Goal: Task Accomplishment & Management: Use online tool/utility

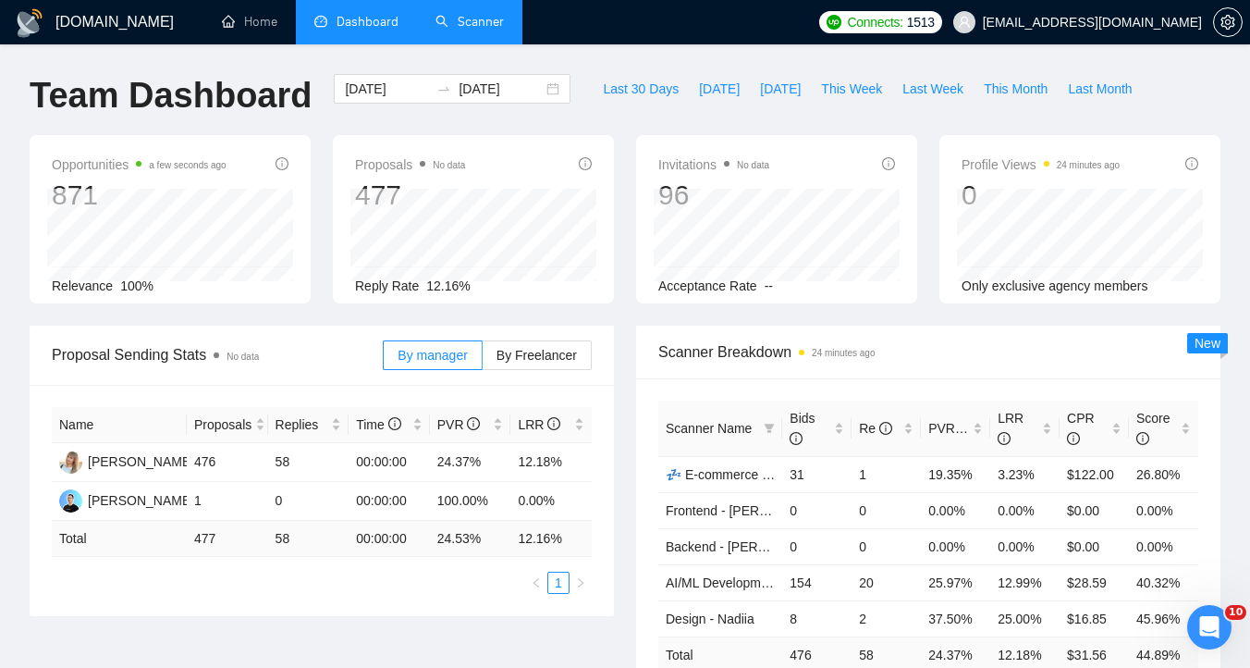
click at [460, 30] on link "Scanner" at bounding box center [470, 22] width 68 height 16
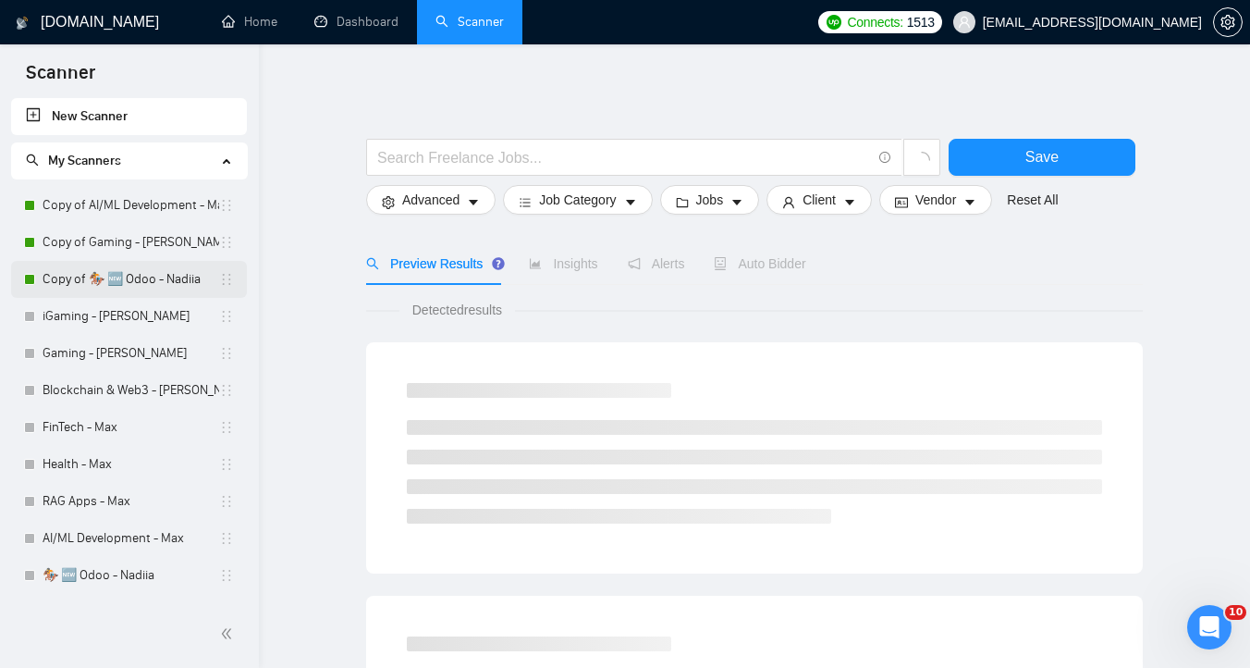
click at [120, 287] on link "Copy of 🏇 🆕 Odoo - Nadiia" at bounding box center [131, 279] width 177 height 37
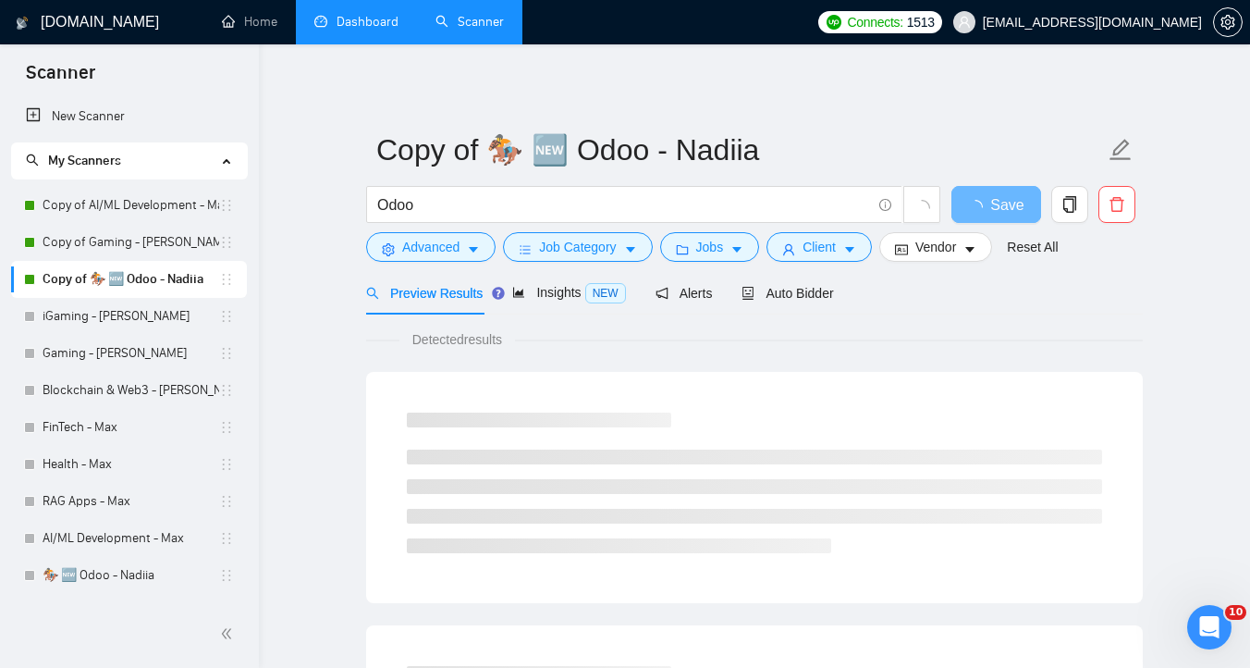
click at [360, 25] on link "Dashboard" at bounding box center [356, 22] width 84 height 16
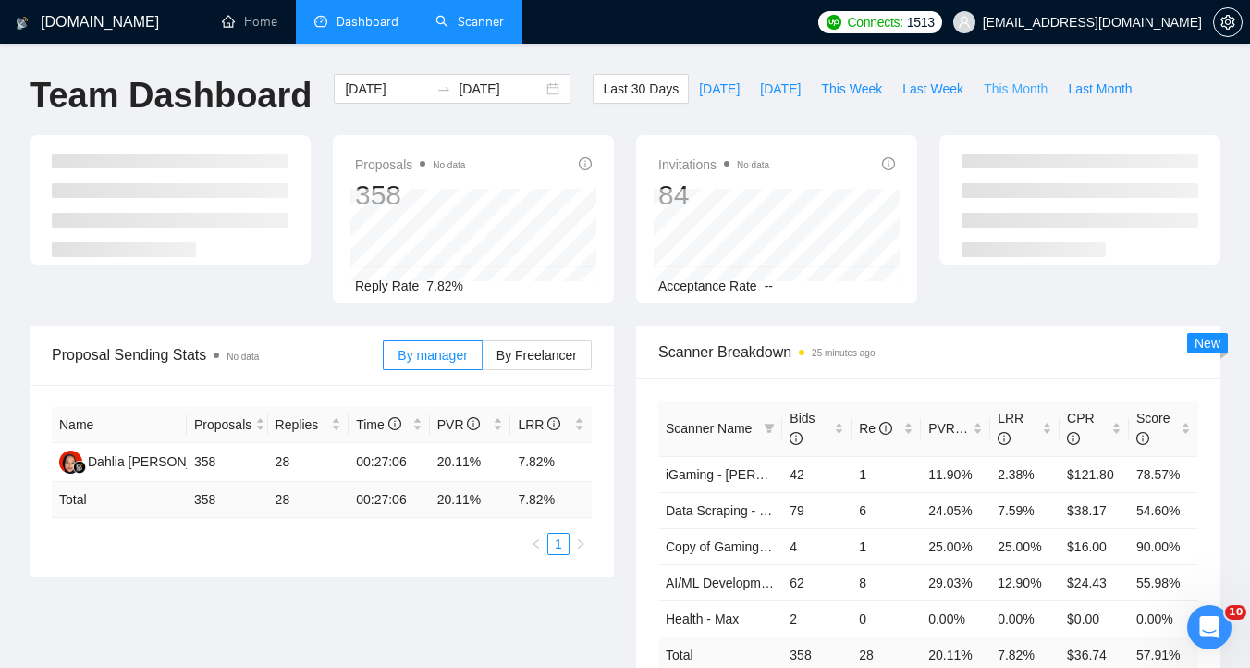
click at [1002, 85] on span "This Month" at bounding box center [1016, 89] width 64 height 20
type input "[DATE]"
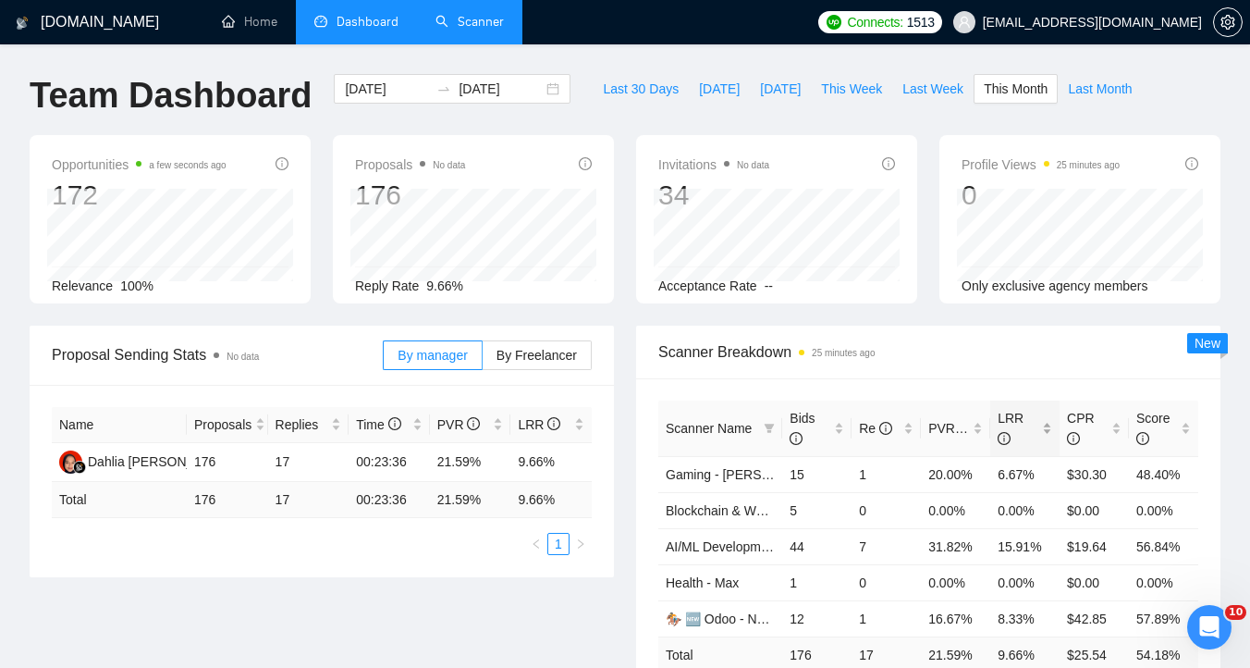
click at [1046, 430] on div "LRR" at bounding box center [1025, 428] width 55 height 41
click at [631, 393] on div "Scanner Breakdown 25 minutes ago Scanner Name Bids Re PVR LRR CPR Score Copy of…" at bounding box center [928, 529] width 607 height 407
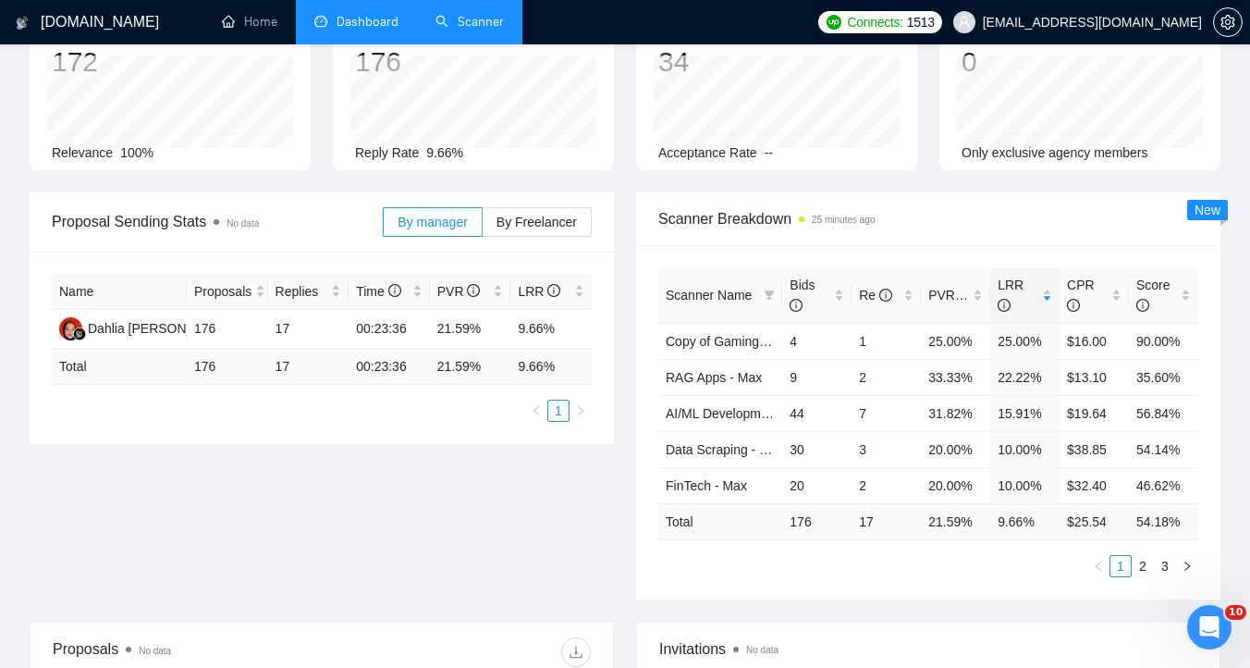
scroll to position [154, 0]
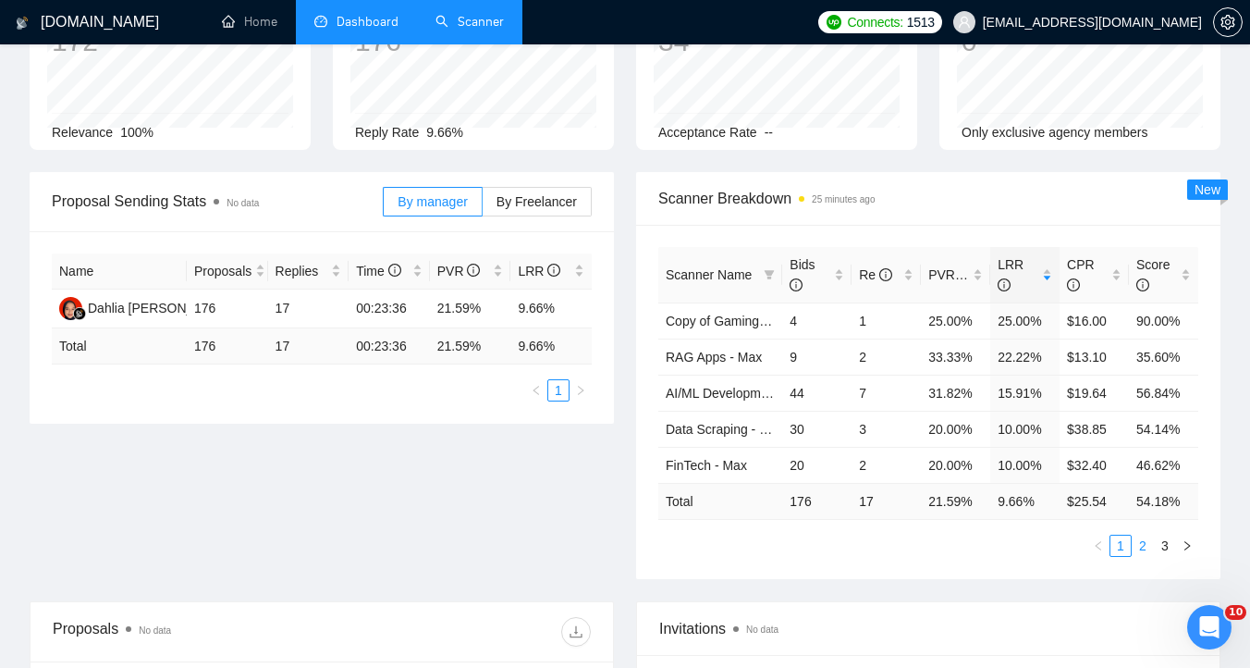
click at [1148, 545] on link "2" at bounding box center [1143, 545] width 20 height 20
click at [1161, 545] on link "3" at bounding box center [1165, 545] width 20 height 20
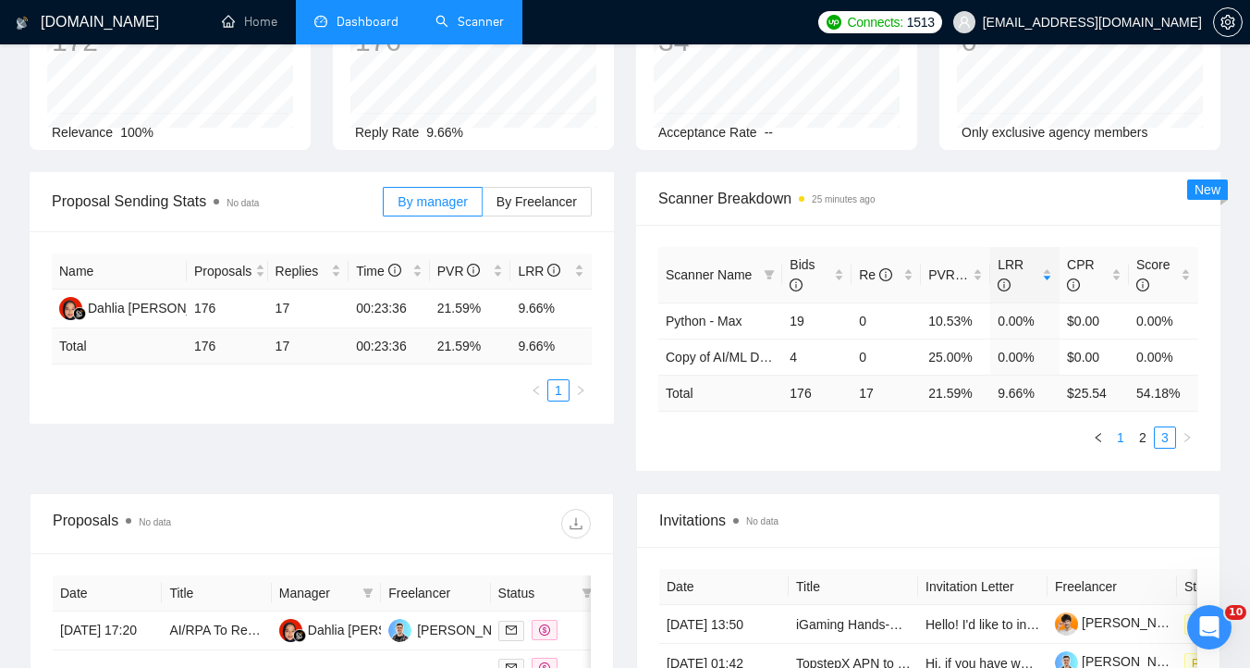
click at [1120, 440] on link "1" at bounding box center [1121, 437] width 20 height 20
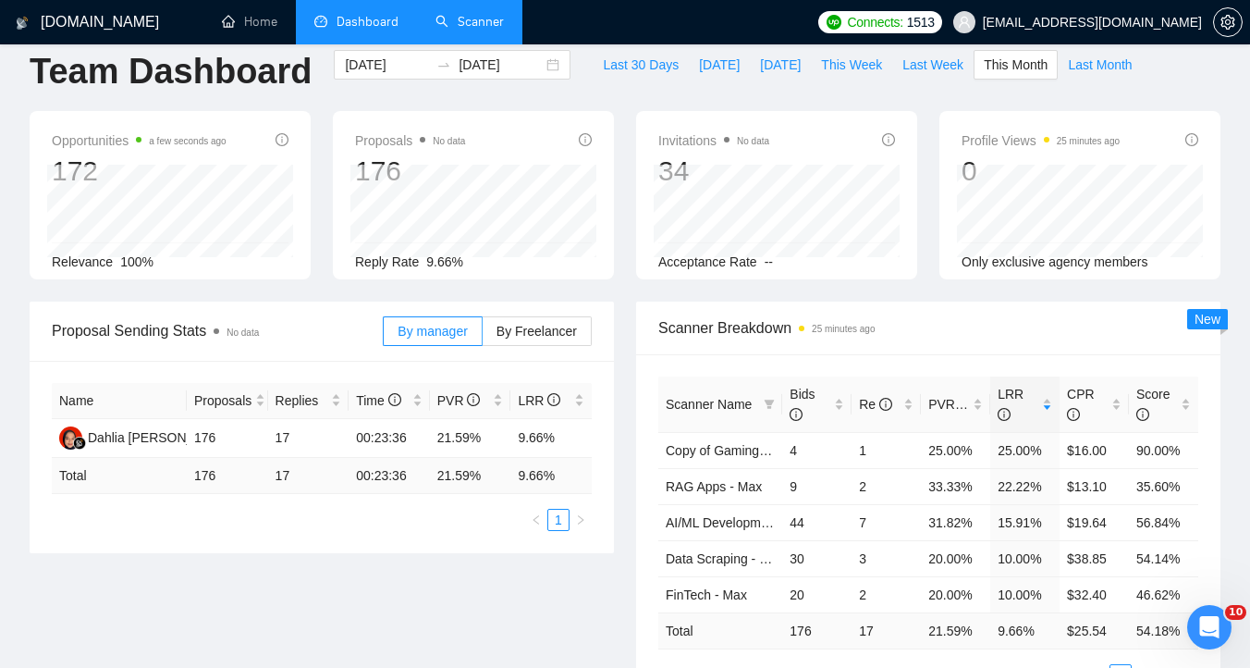
scroll to position [0, 0]
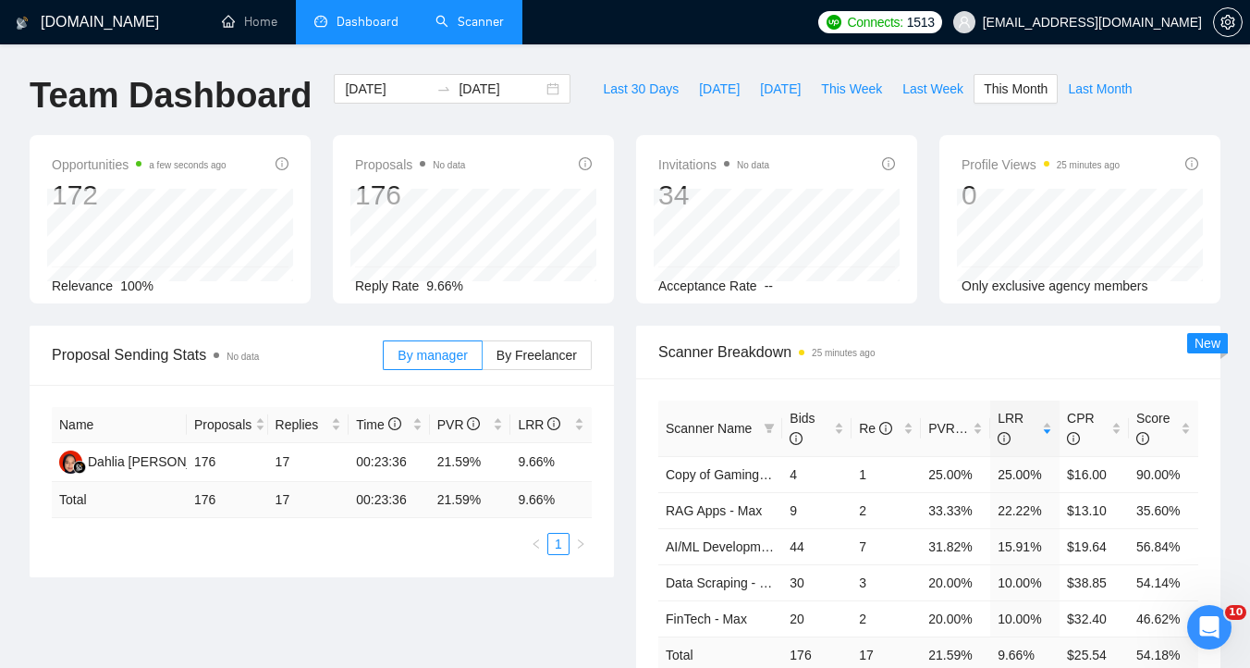
click at [446, 25] on link "Scanner" at bounding box center [470, 22] width 68 height 16
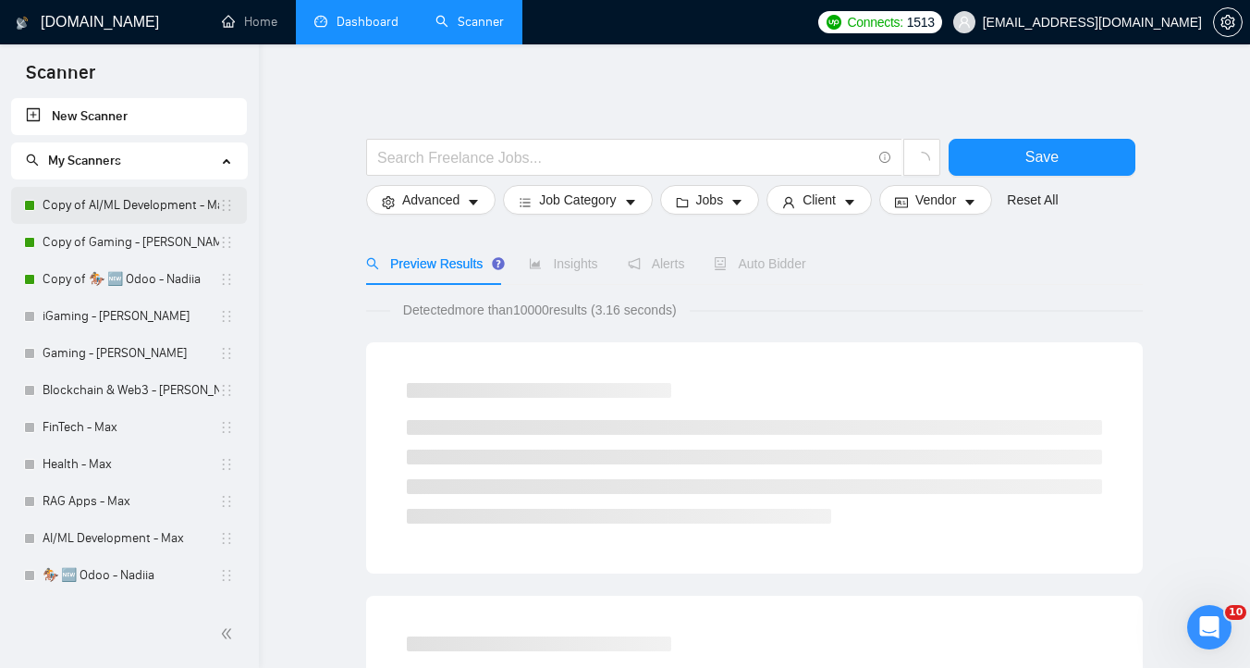
click at [123, 205] on link "Copy of AI/ML Development - Max" at bounding box center [131, 205] width 177 height 37
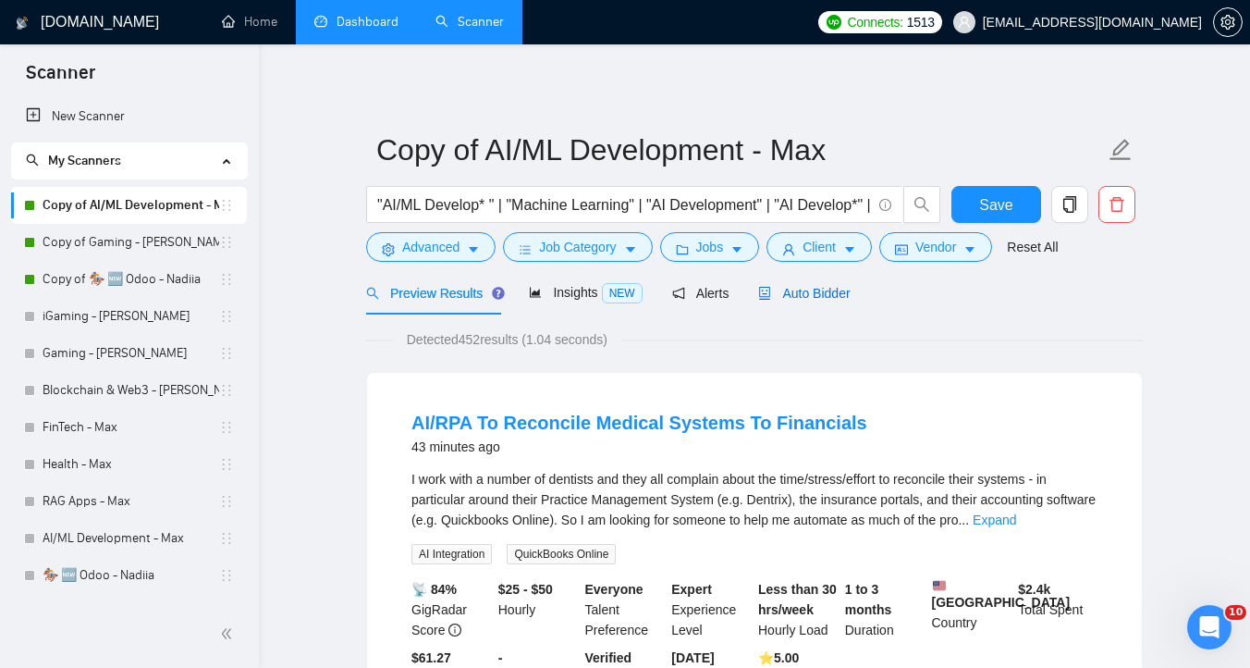
click at [836, 302] on div "Auto Bidder" at bounding box center [804, 293] width 92 height 20
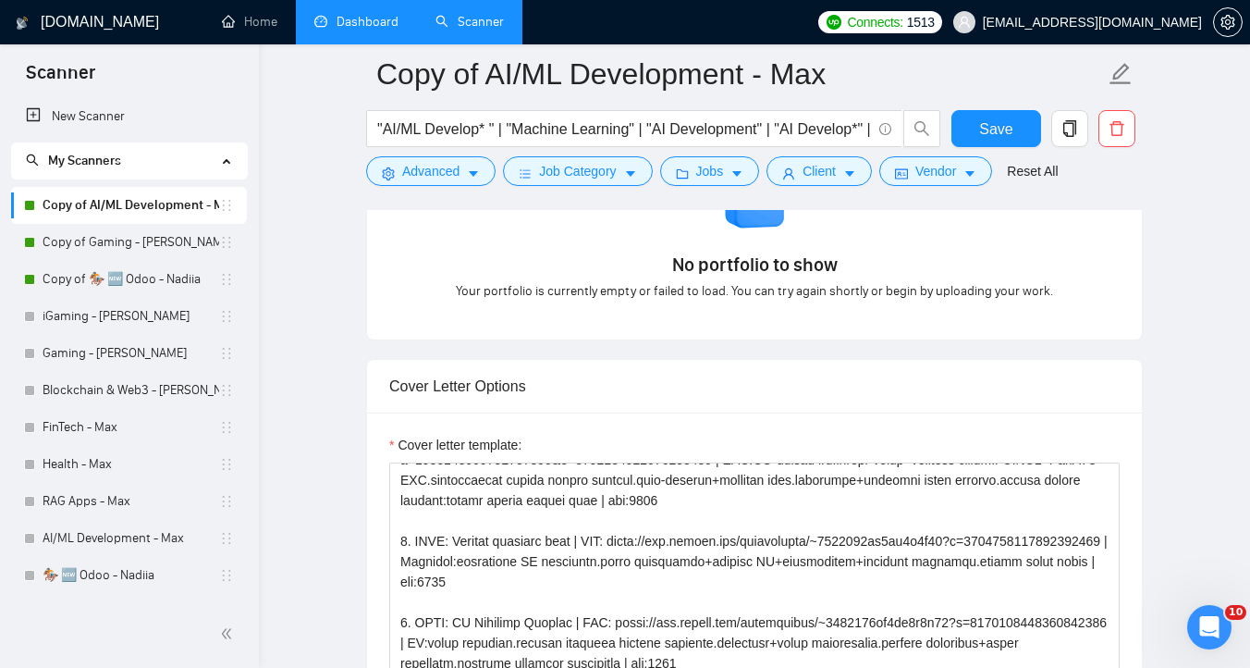
scroll to position [237, 0]
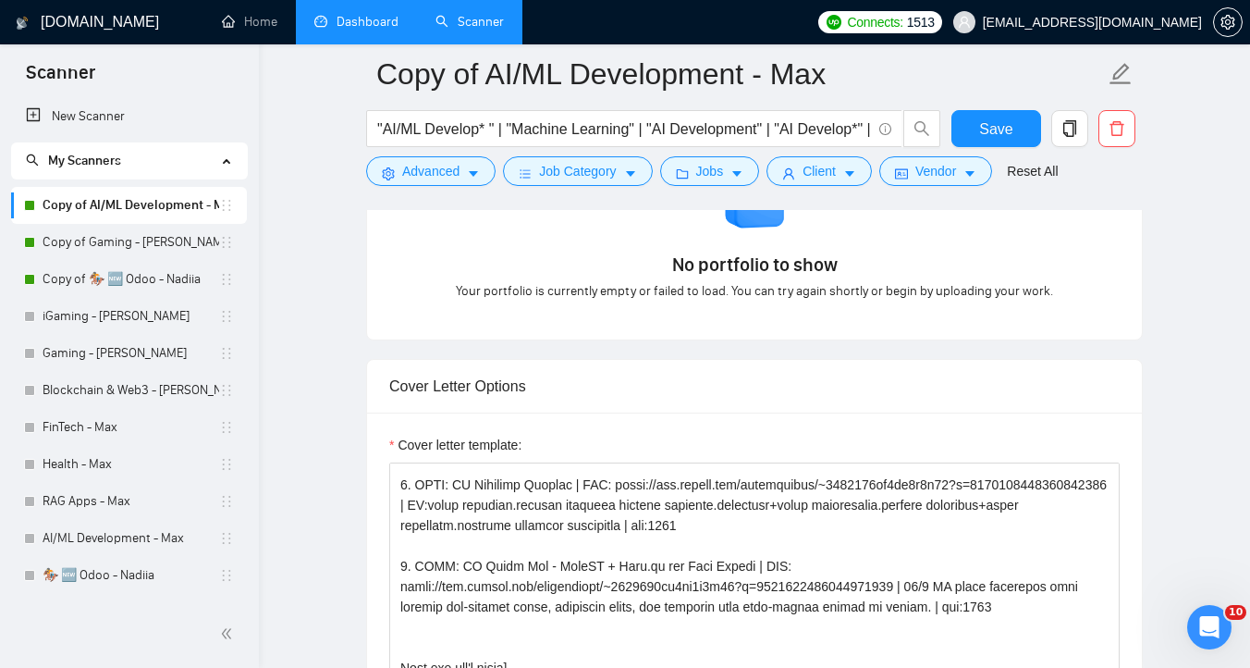
click at [377, 18] on link "Dashboard" at bounding box center [356, 22] width 84 height 16
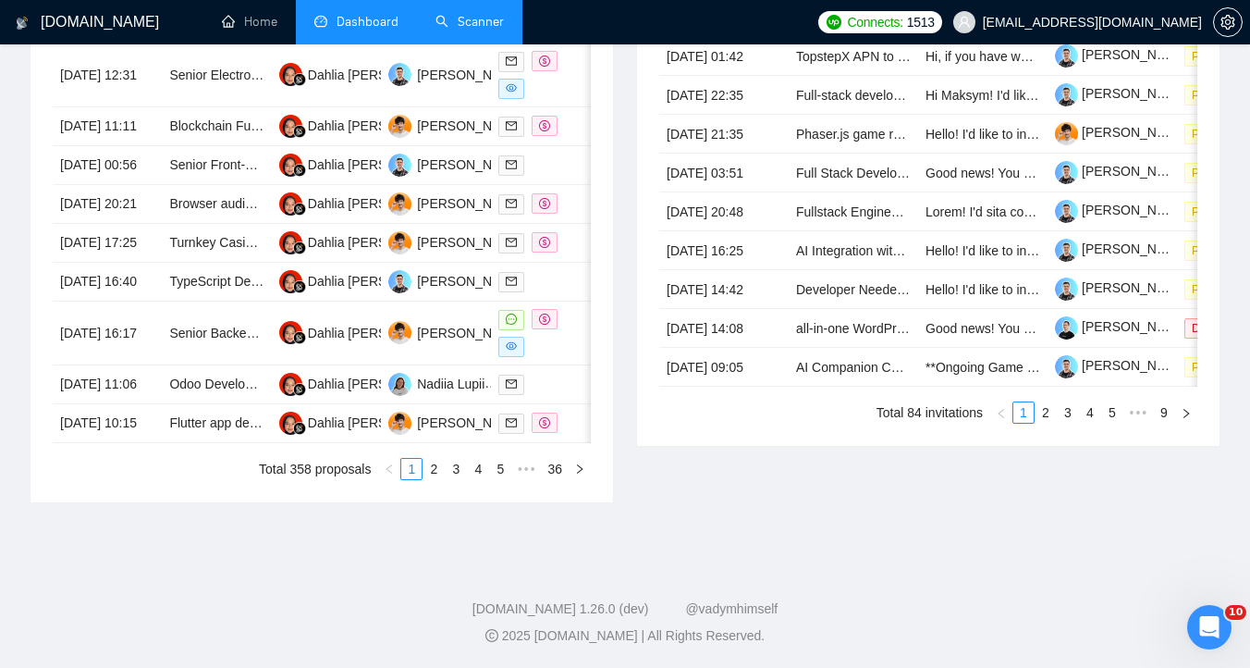
scroll to position [655, 0]
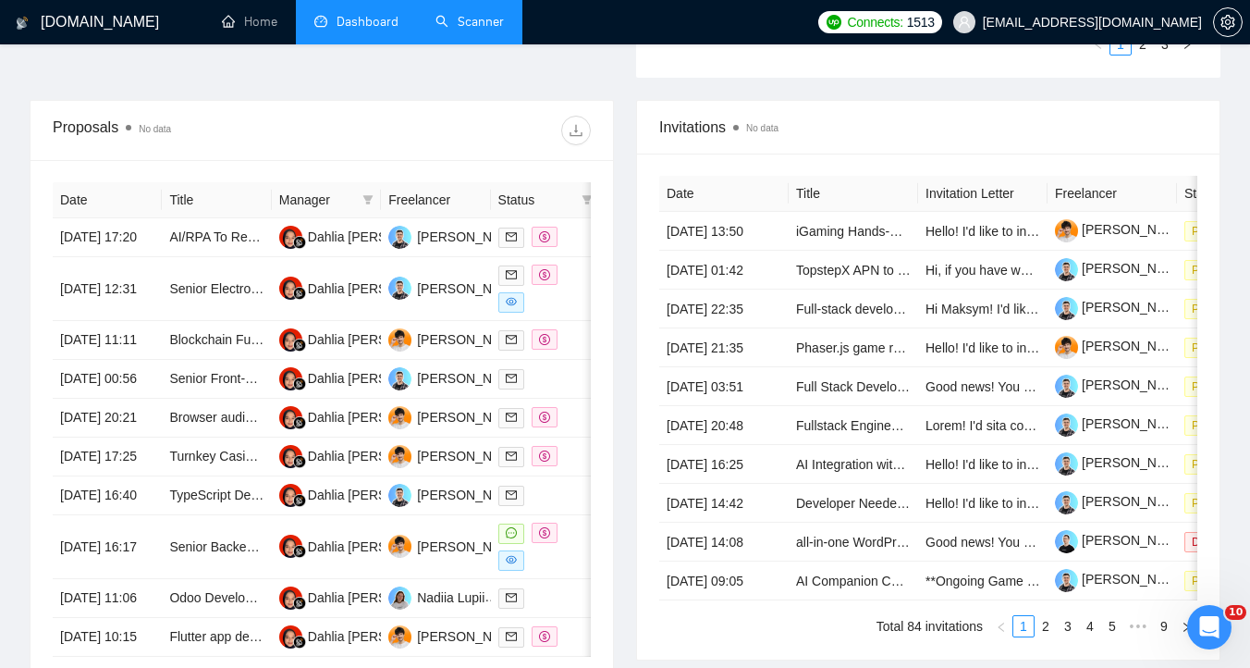
click at [614, 318] on div "Proposals No data Date Title Manager Freelancer Status [DATE] 17:20 AI/RPA To R…" at bounding box center [321, 408] width 607 height 617
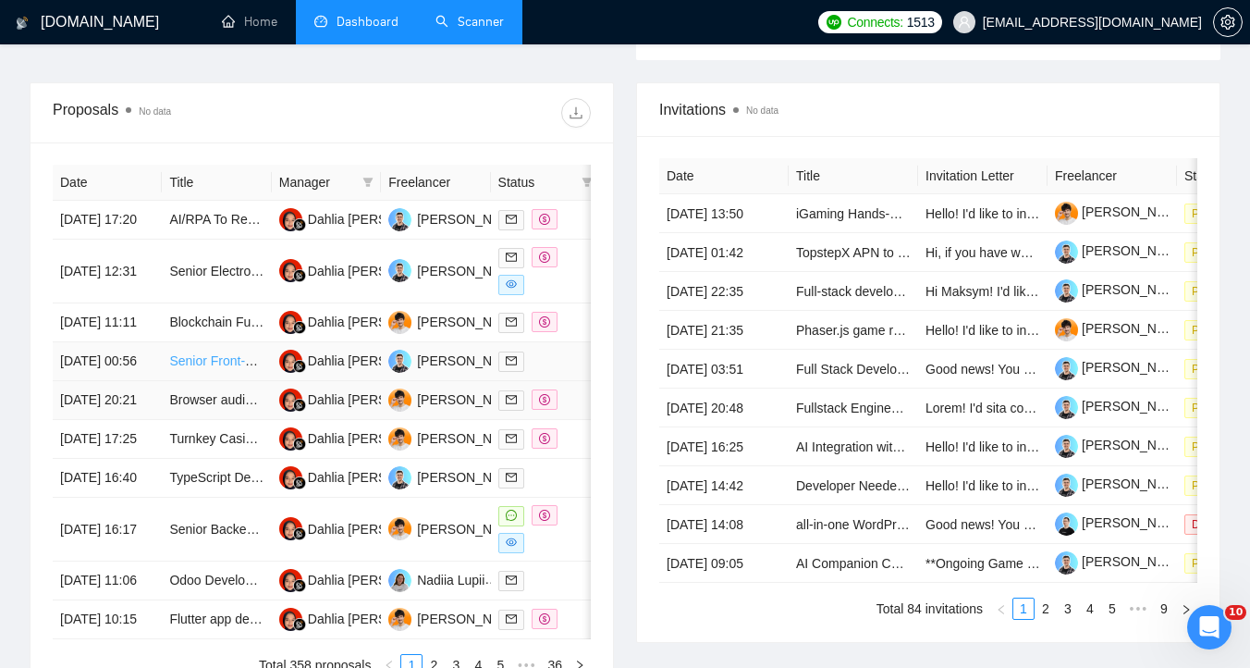
scroll to position [681, 0]
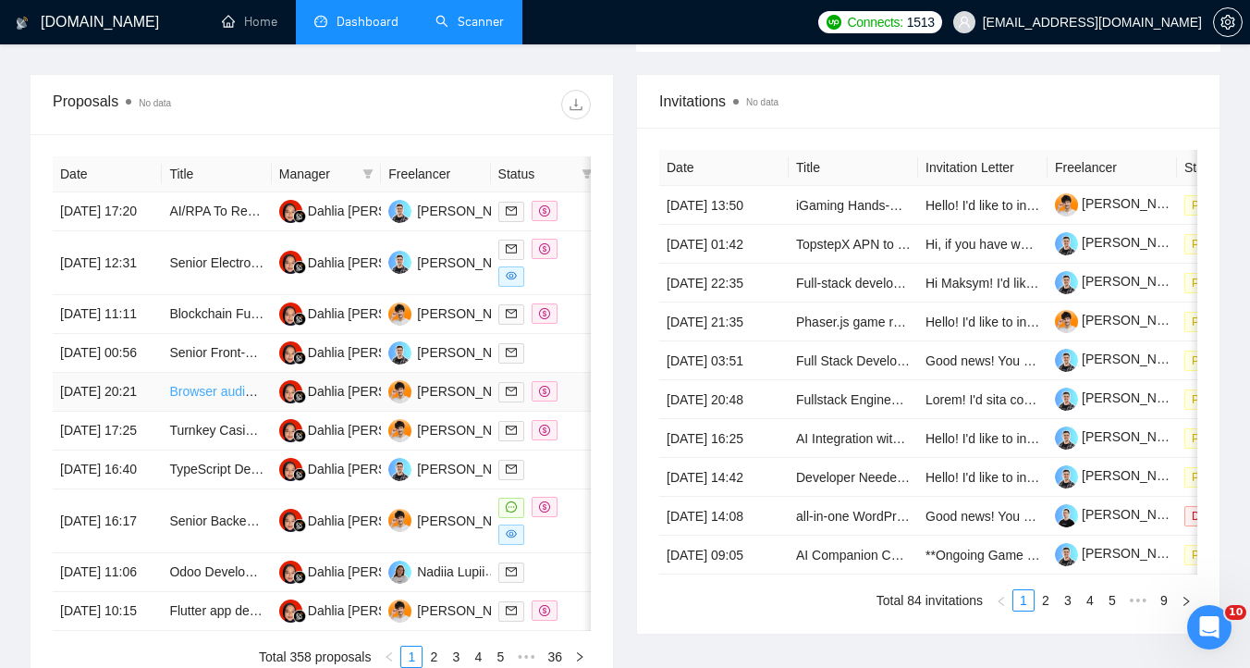
click at [208, 399] on link "Browser audio video recorder" at bounding box center [253, 391] width 169 height 15
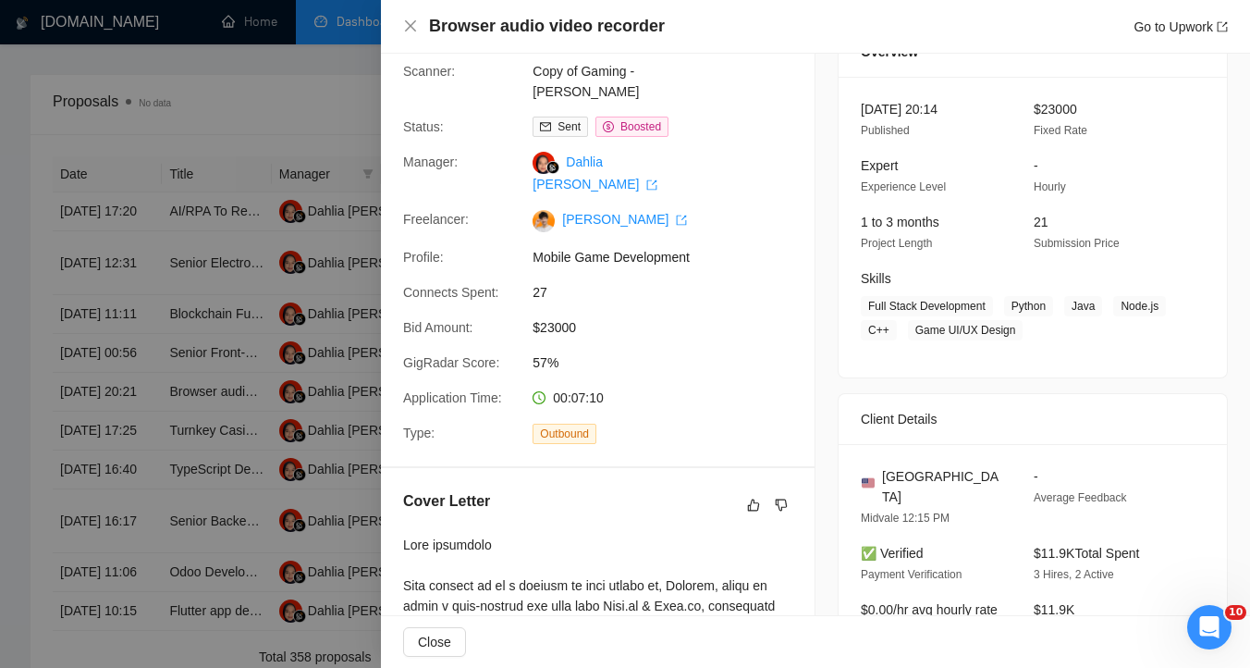
scroll to position [0, 0]
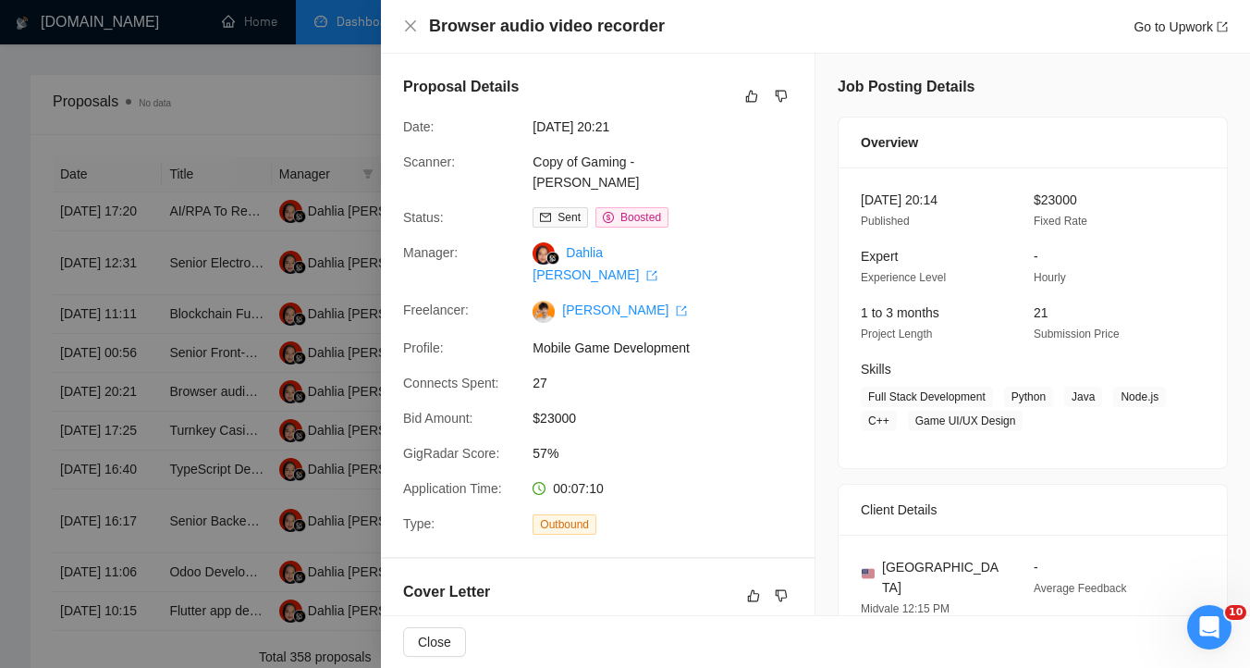
click at [351, 114] on div at bounding box center [625, 334] width 1250 height 668
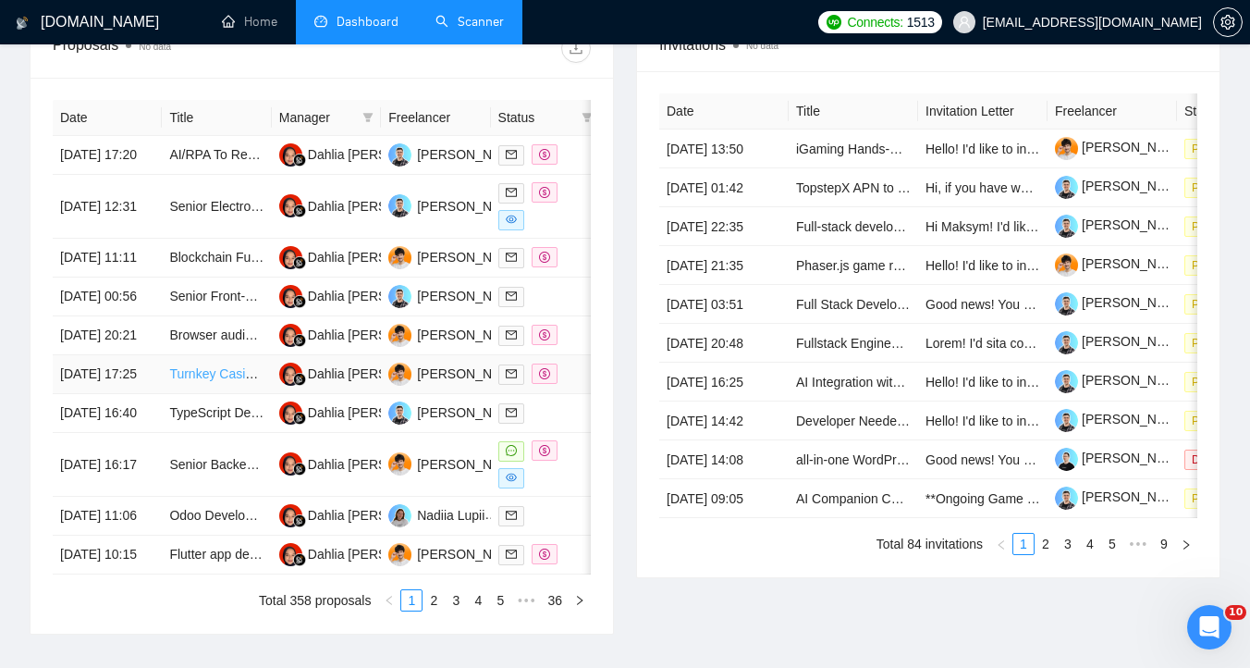
scroll to position [755, 0]
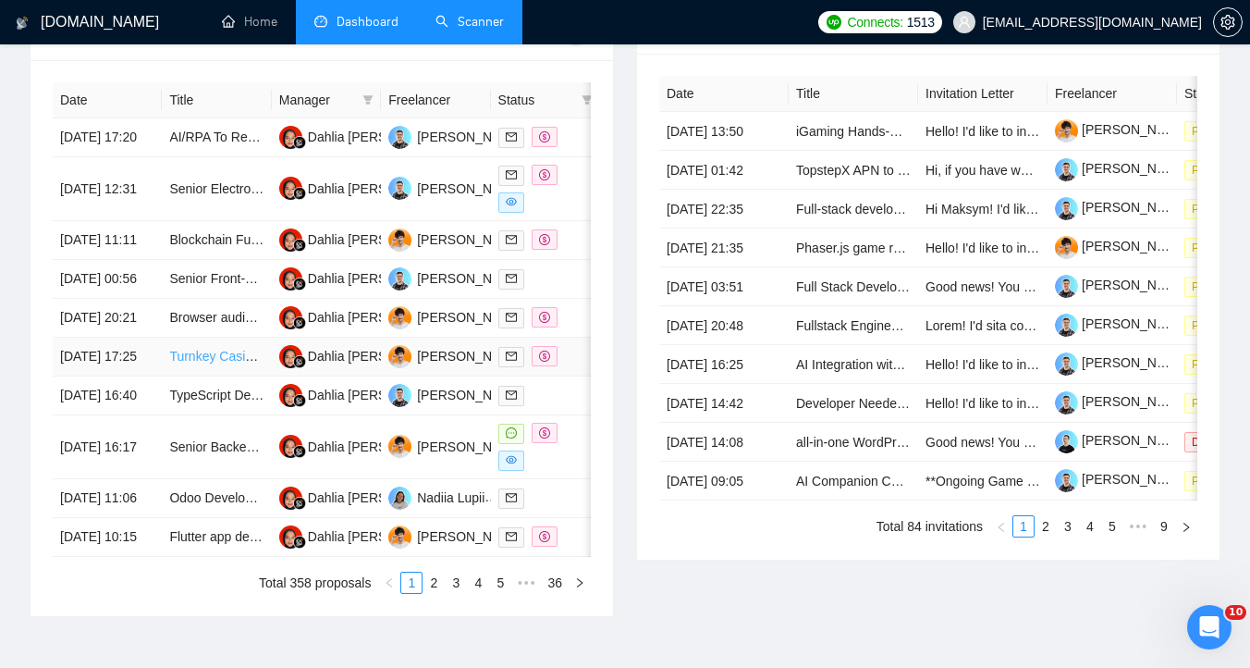
click at [214, 363] on link "Turnkey Casino/Sportsbook Website Development for LATAM Audience" at bounding box center [374, 356] width 410 height 15
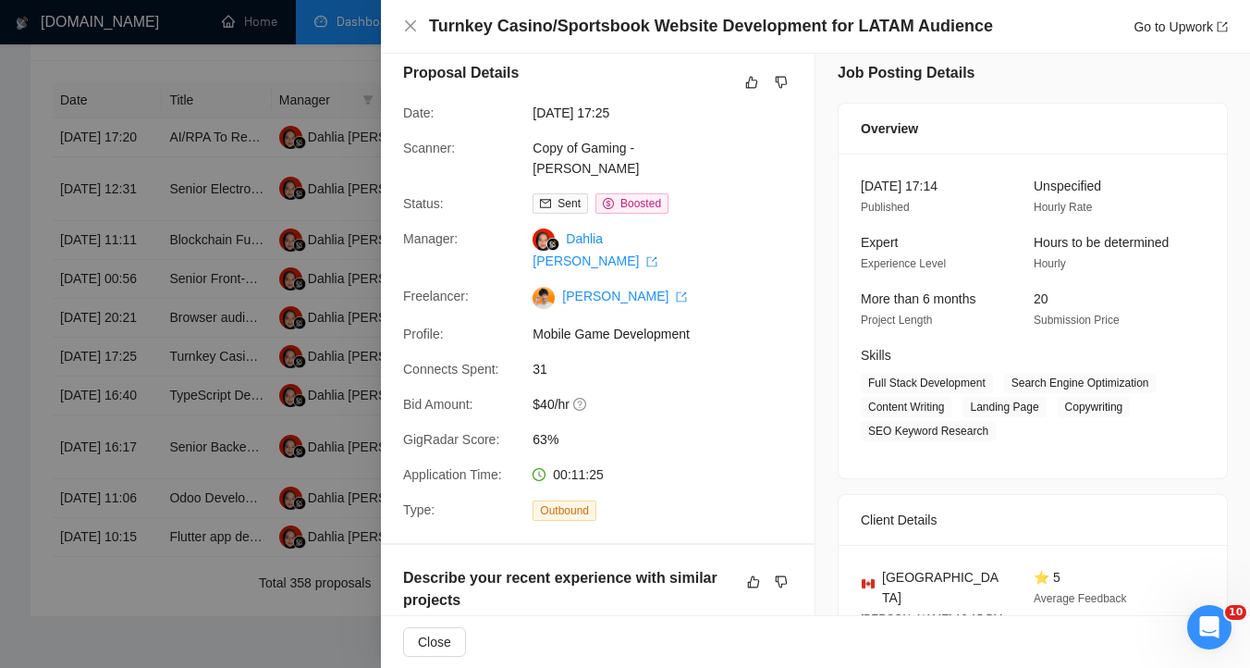
scroll to position [0, 0]
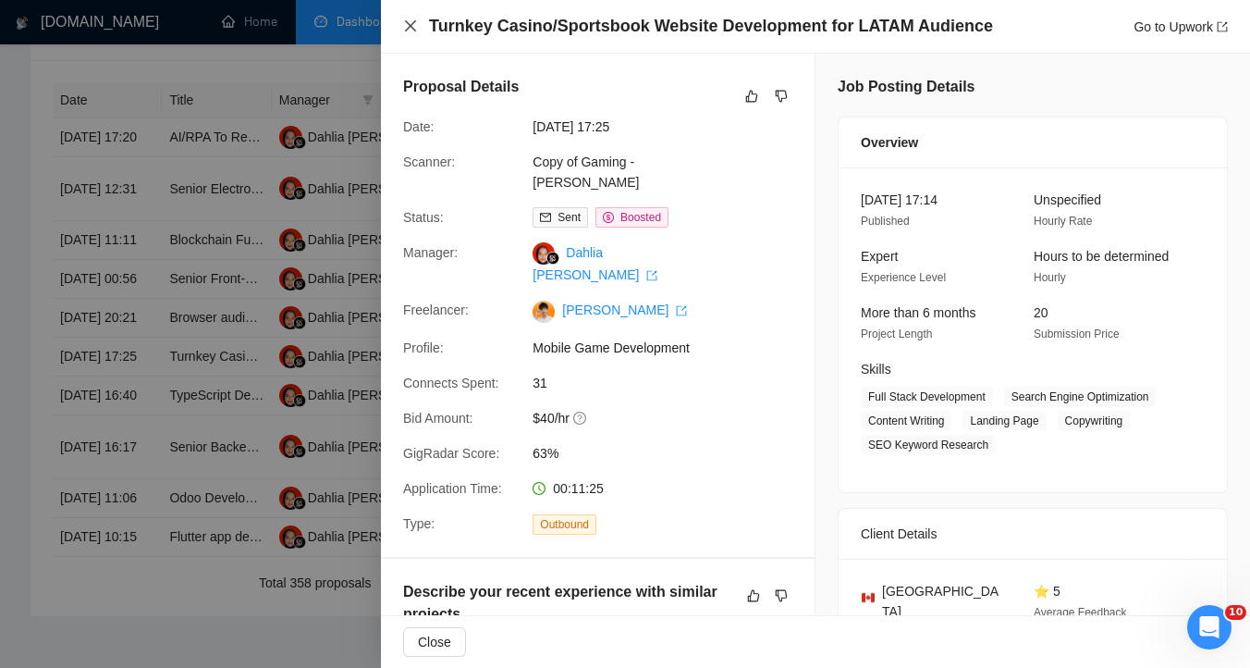
click at [404, 26] on icon "close" at bounding box center [410, 25] width 15 height 15
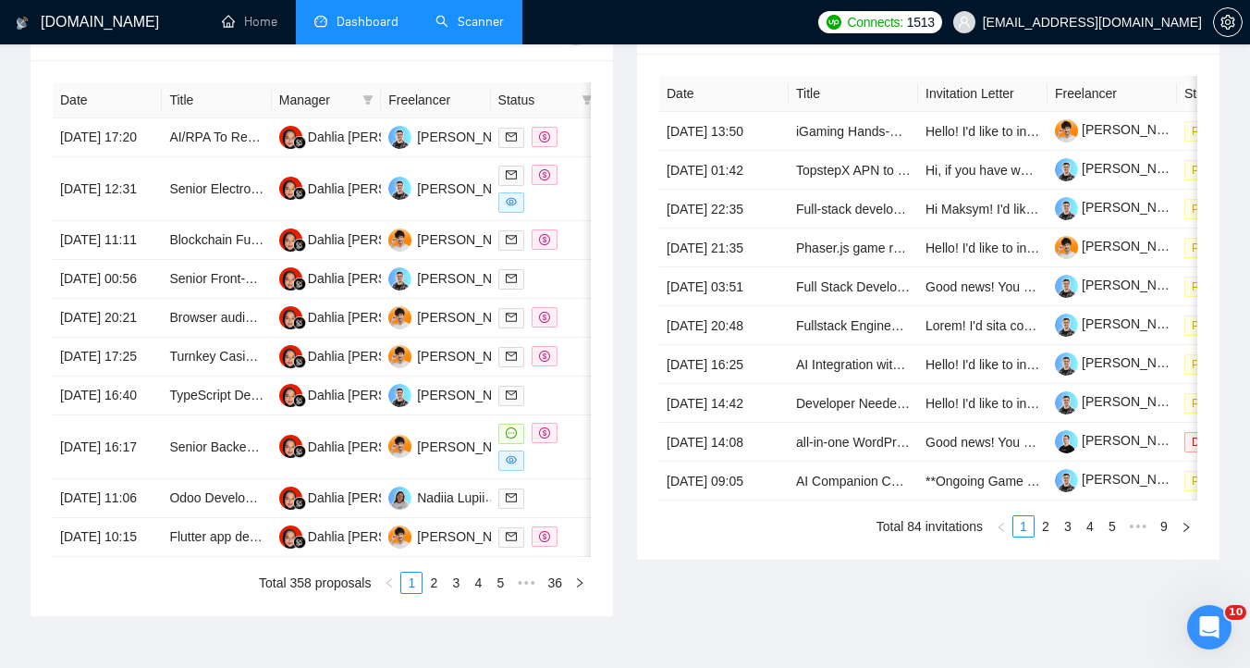
click at [459, 25] on link "Scanner" at bounding box center [470, 22] width 68 height 16
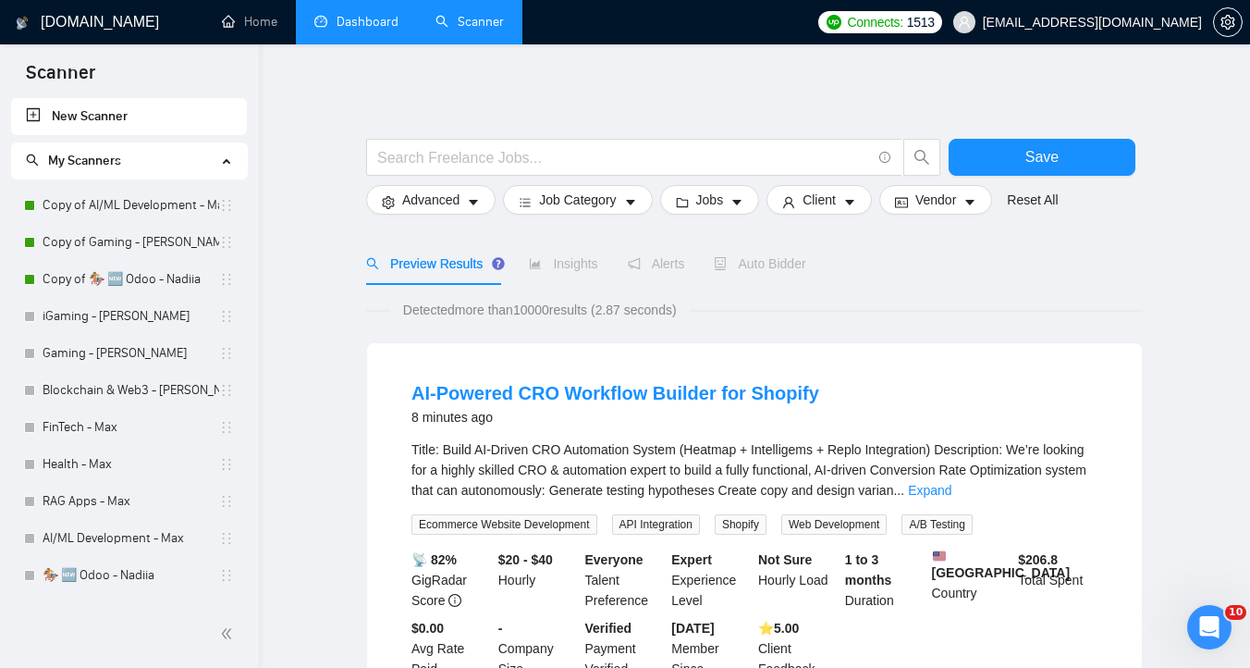
click at [381, 14] on link "Dashboard" at bounding box center [356, 22] width 84 height 16
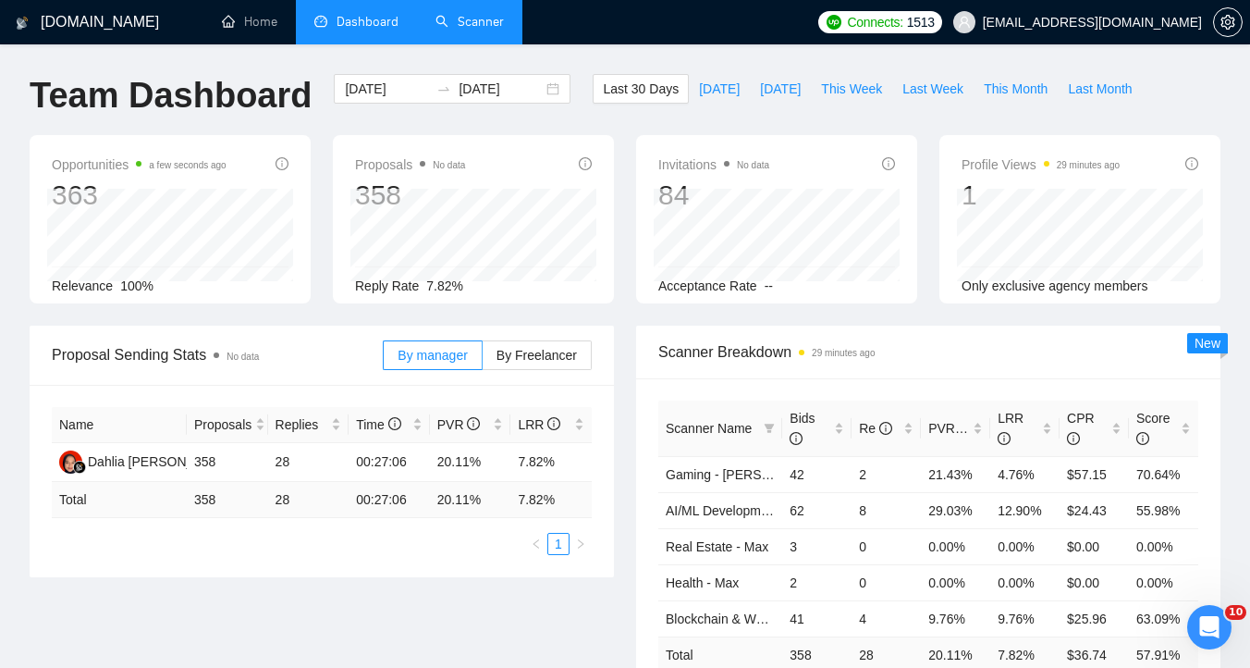
click at [472, 30] on link "Scanner" at bounding box center [470, 22] width 68 height 16
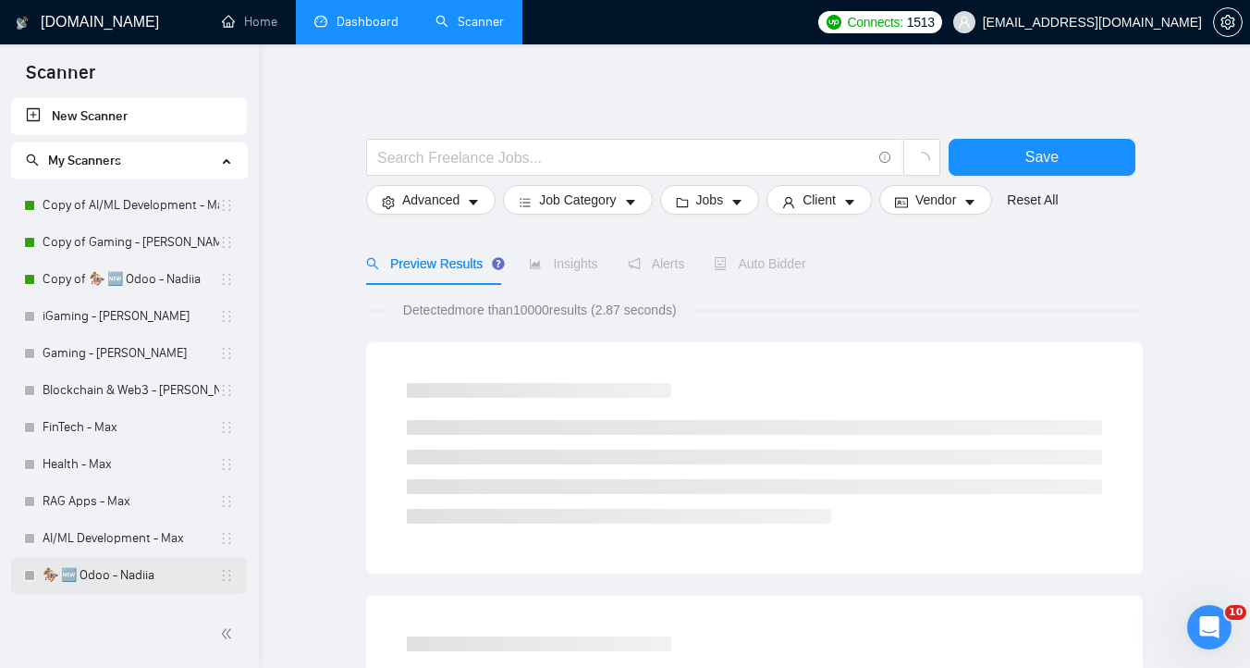
click at [138, 568] on link "🏇 🆕 Odoo - Nadiia" at bounding box center [131, 575] width 177 height 37
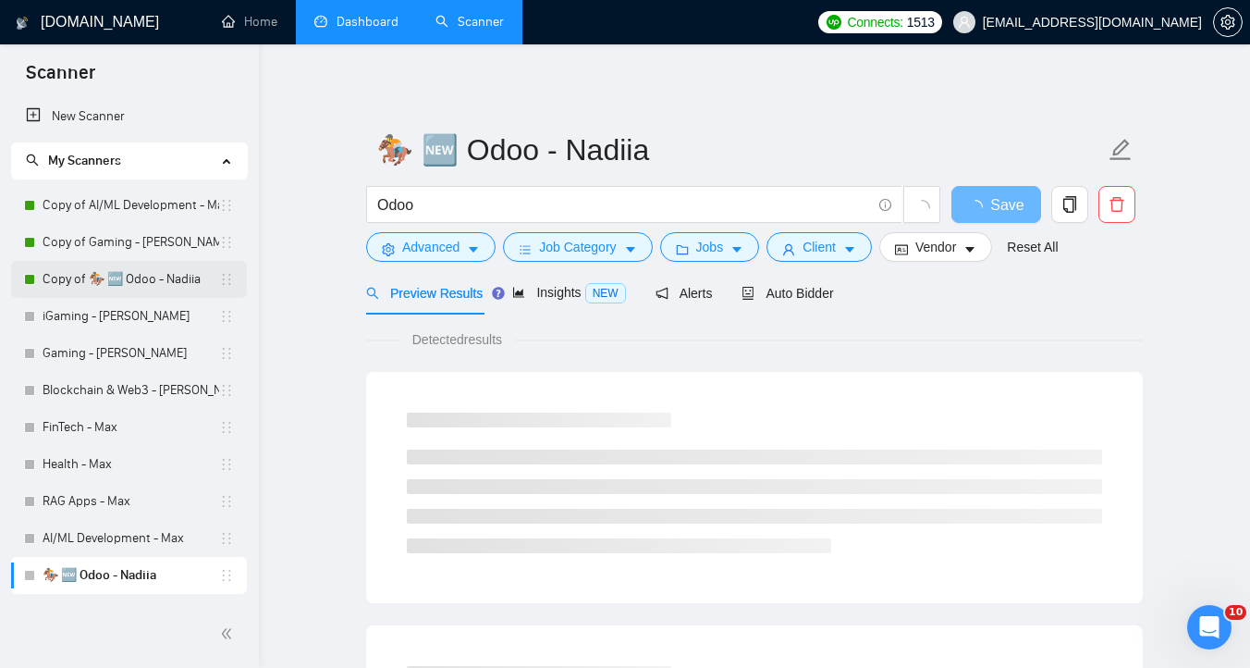
click at [150, 278] on link "Copy of 🏇 🆕 Odoo - Nadiia" at bounding box center [131, 279] width 177 height 37
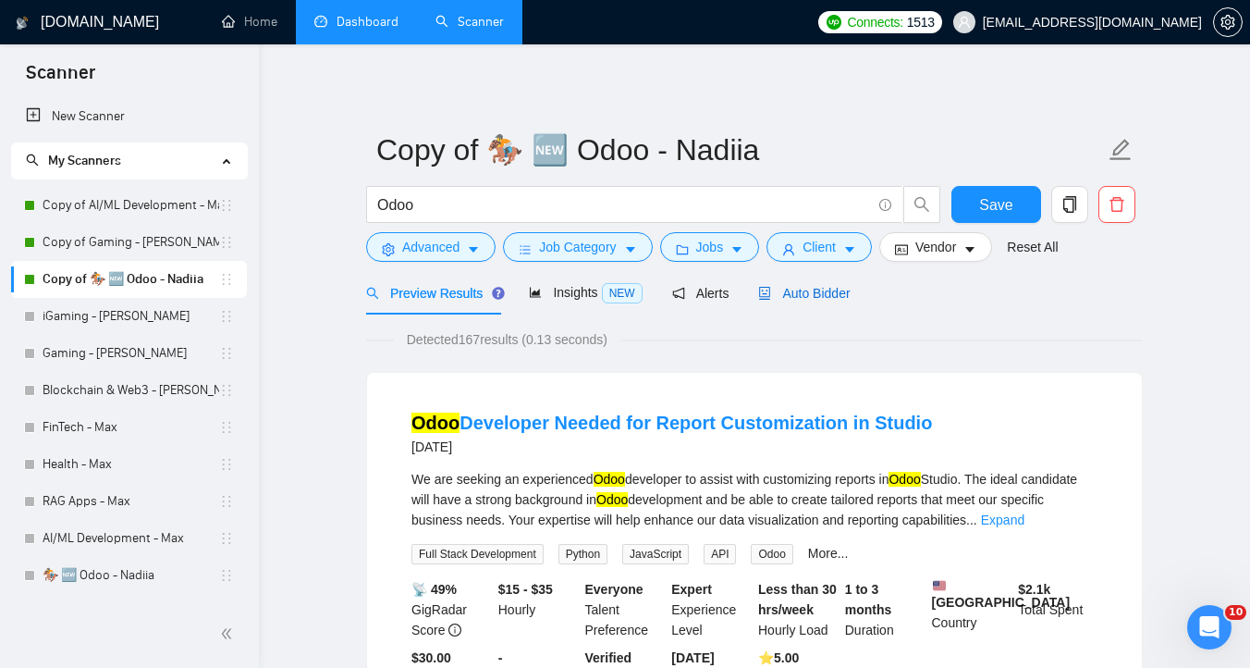
click at [829, 290] on span "Auto Bidder" at bounding box center [804, 293] width 92 height 15
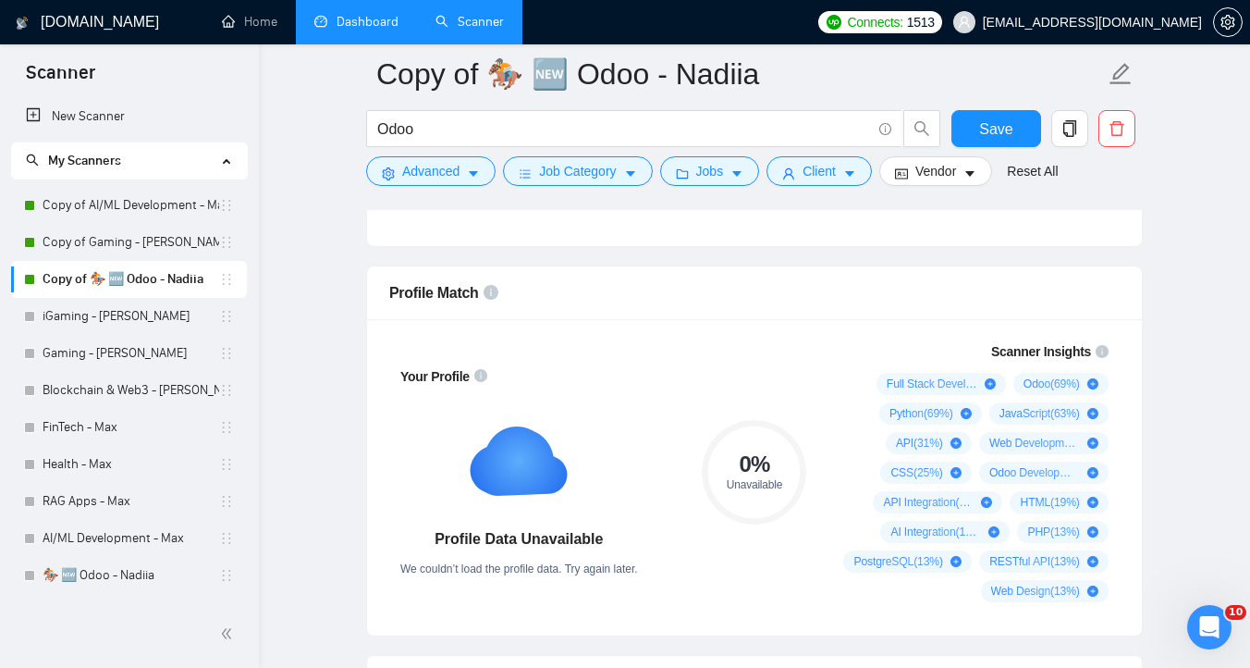
scroll to position [1153, 0]
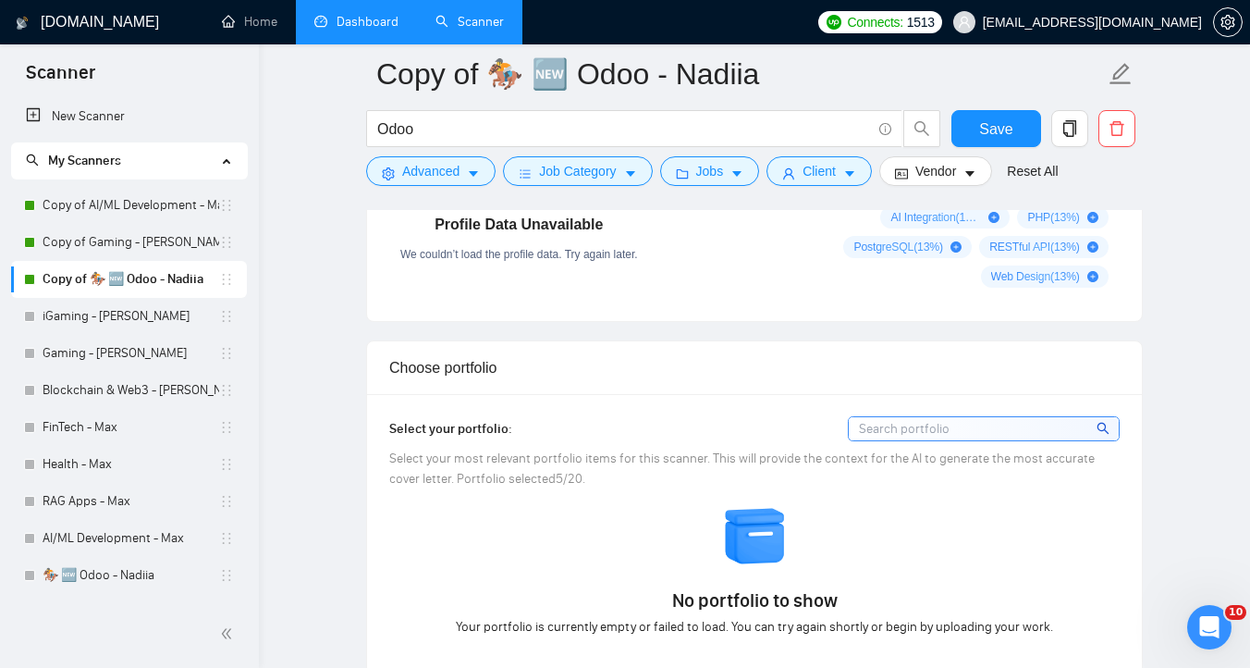
scroll to position [1202, 0]
